Goal: Task Accomplishment & Management: Use online tool/utility

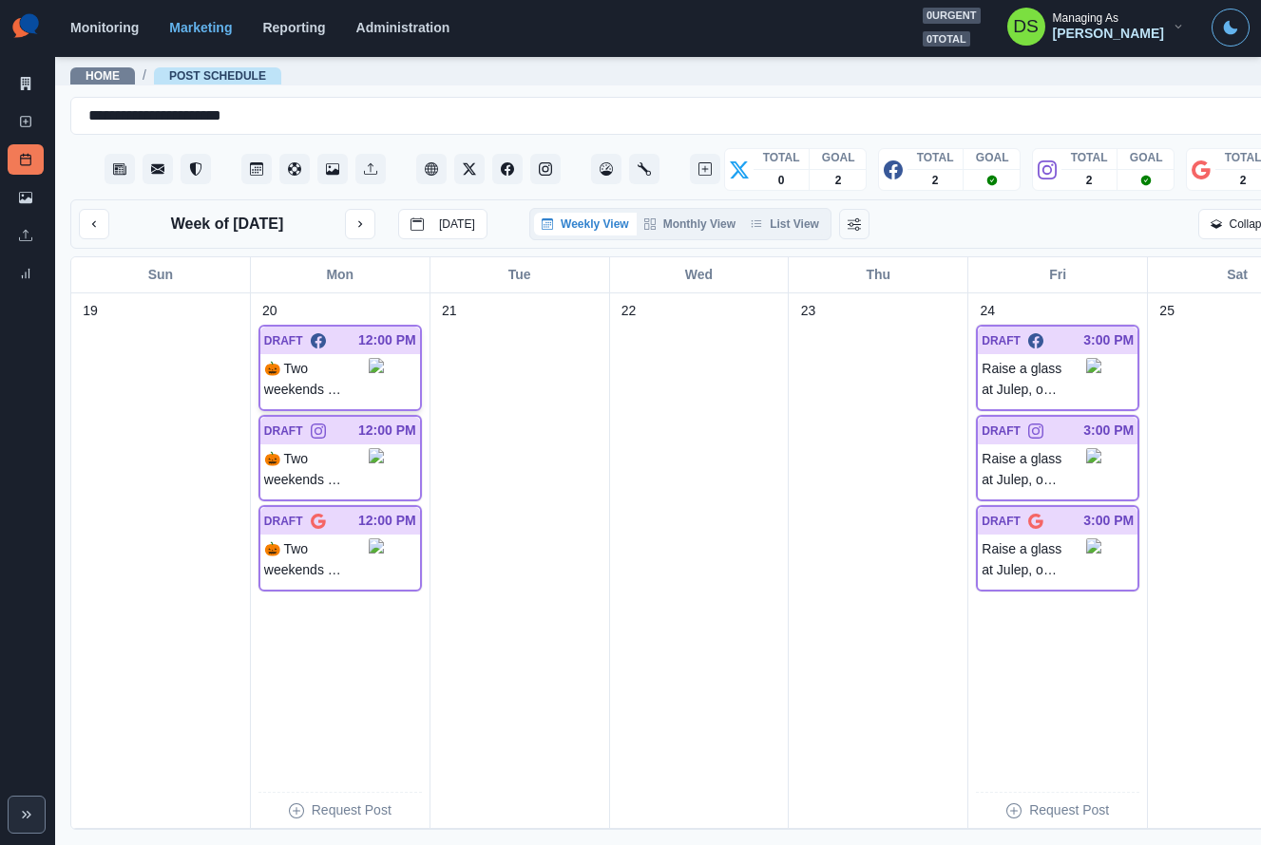
click at [337, 376] on p "🎃 Two weekends of family-friendly Halloween fun await at Boo at the Zoo! Happen…" at bounding box center [316, 379] width 104 height 43
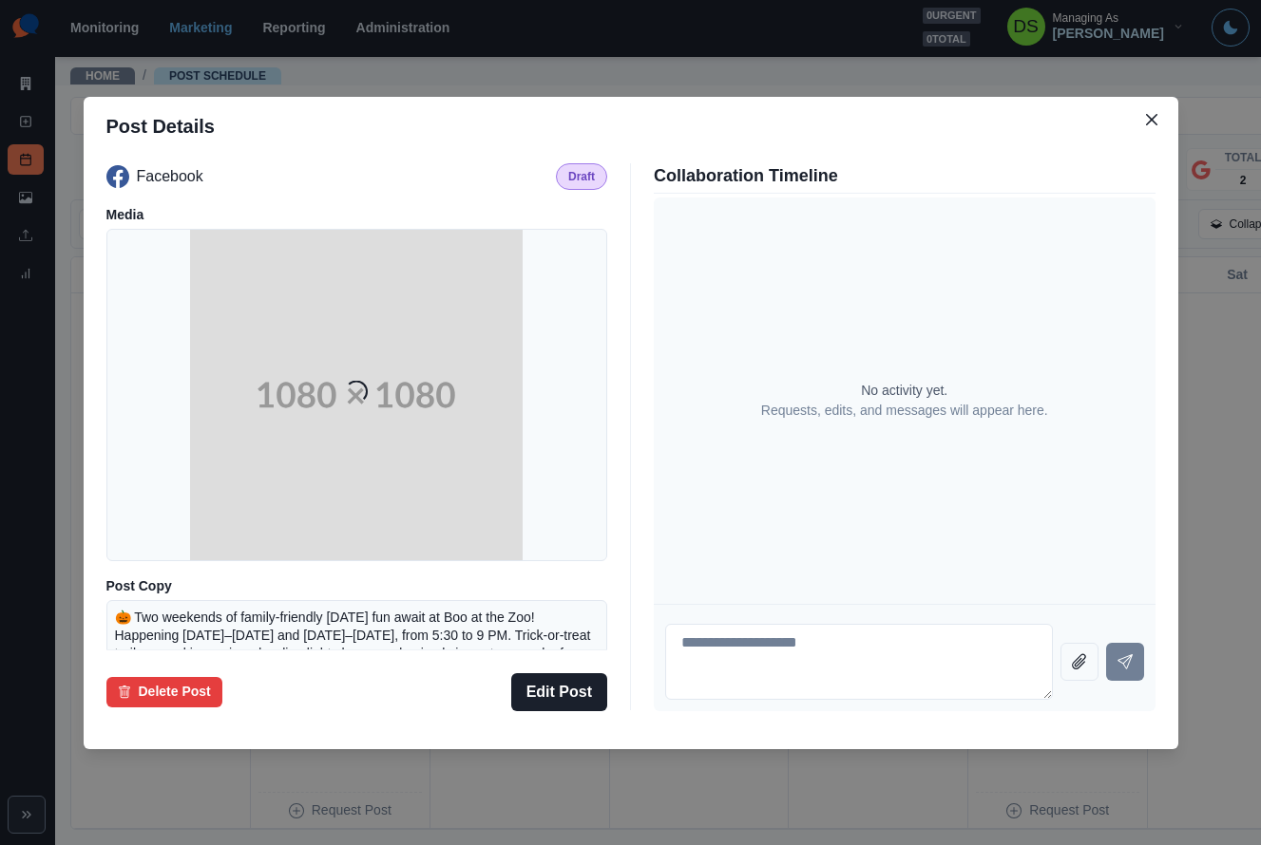
scroll to position [219, 0]
